Goal: Obtain resource: Obtain resource

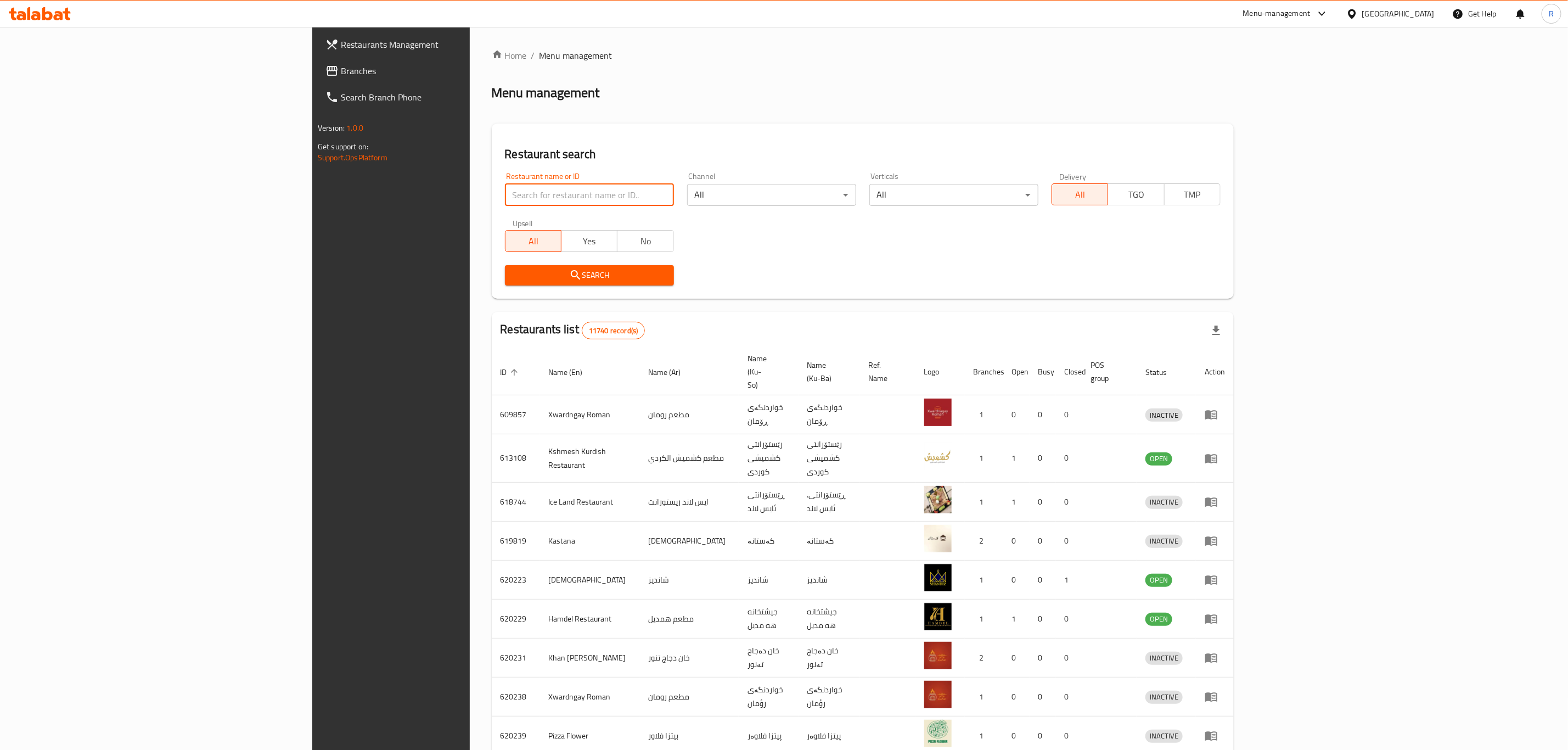
click at [505, 203] on input "search" at bounding box center [589, 195] width 169 height 22
type input "sipan s"
click button "Search" at bounding box center [589, 275] width 169 height 20
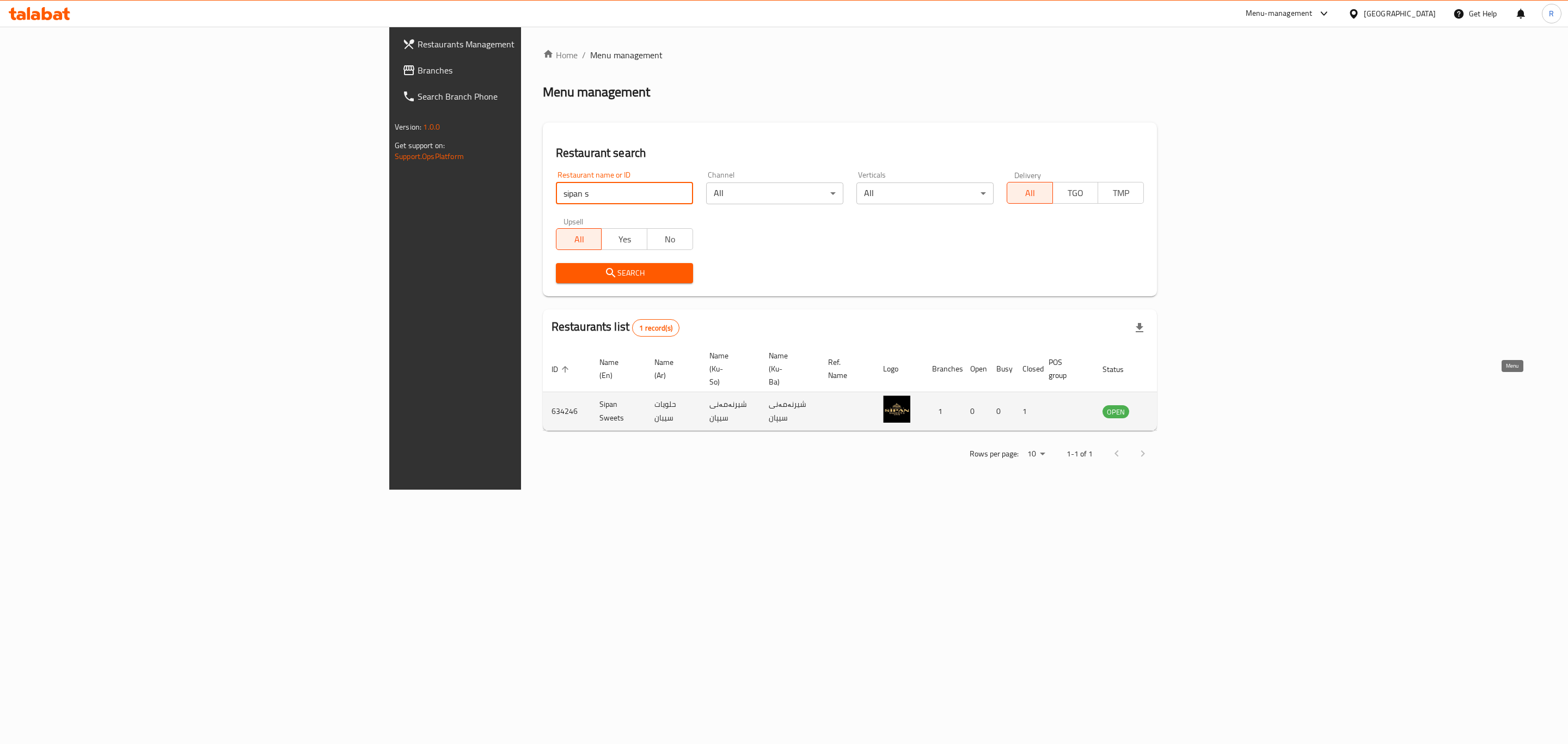
click at [1172, 407] on icon "enhanced table" at bounding box center [1166, 411] width 12 height 9
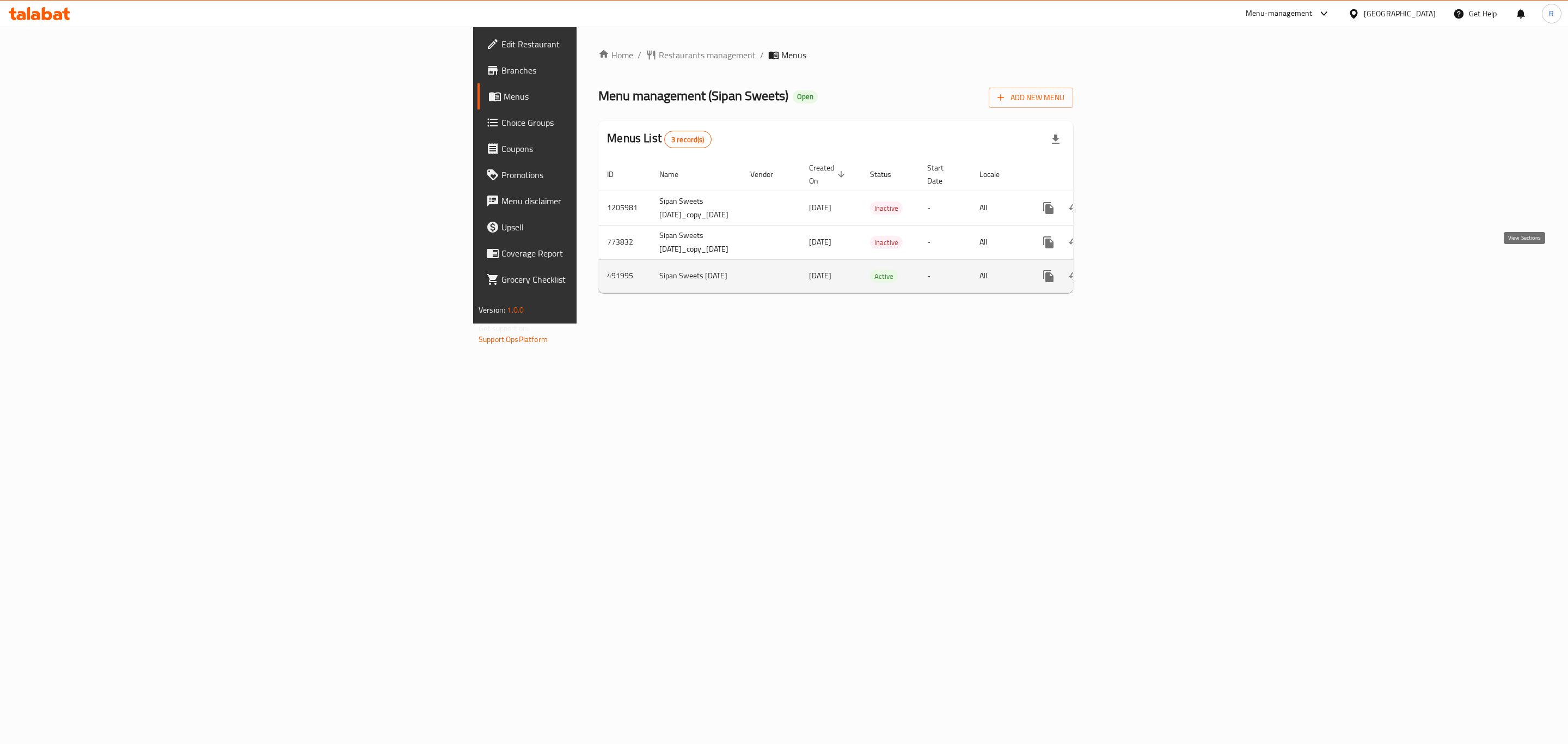
click at [1133, 269] on icon "enhanced table" at bounding box center [1126, 275] width 13 height 13
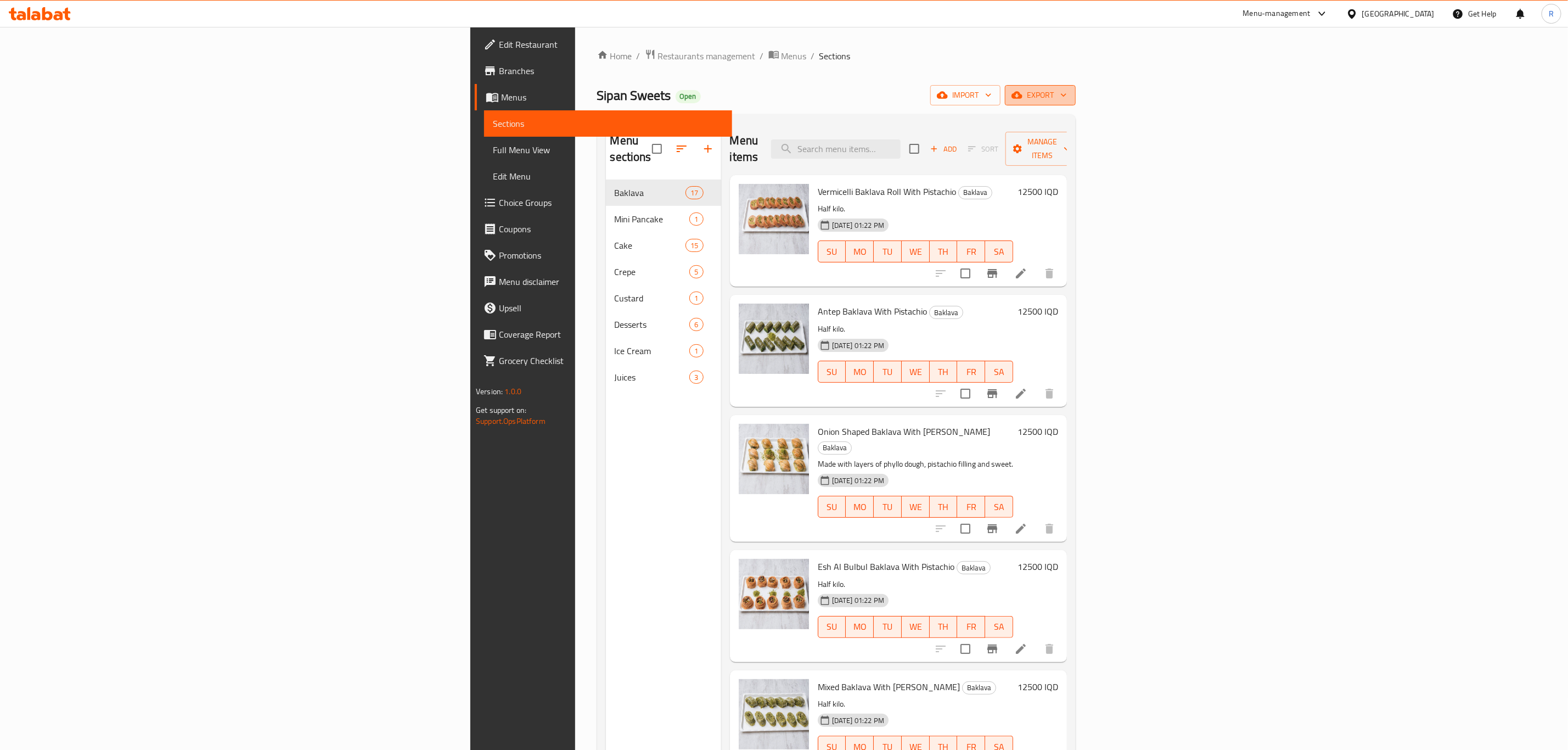
click at [1067, 97] on span "export" at bounding box center [1040, 95] width 53 height 14
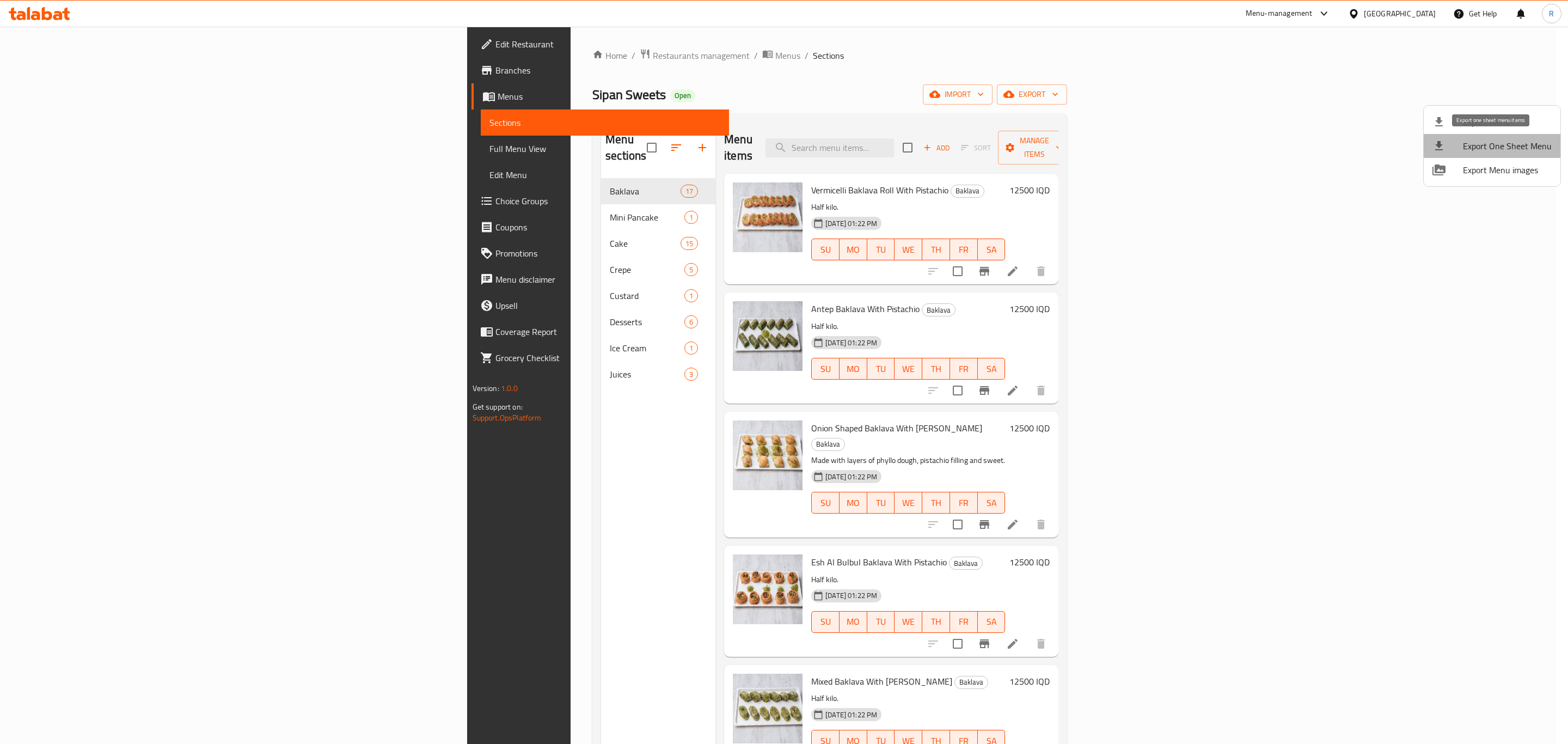
drag, startPoint x: 1507, startPoint y: 148, endPoint x: 1321, endPoint y: 165, distance: 186.8
click at [1505, 148] on span "Export One Sheet Menu" at bounding box center [1508, 146] width 89 height 13
